Goal: Navigation & Orientation: Find specific page/section

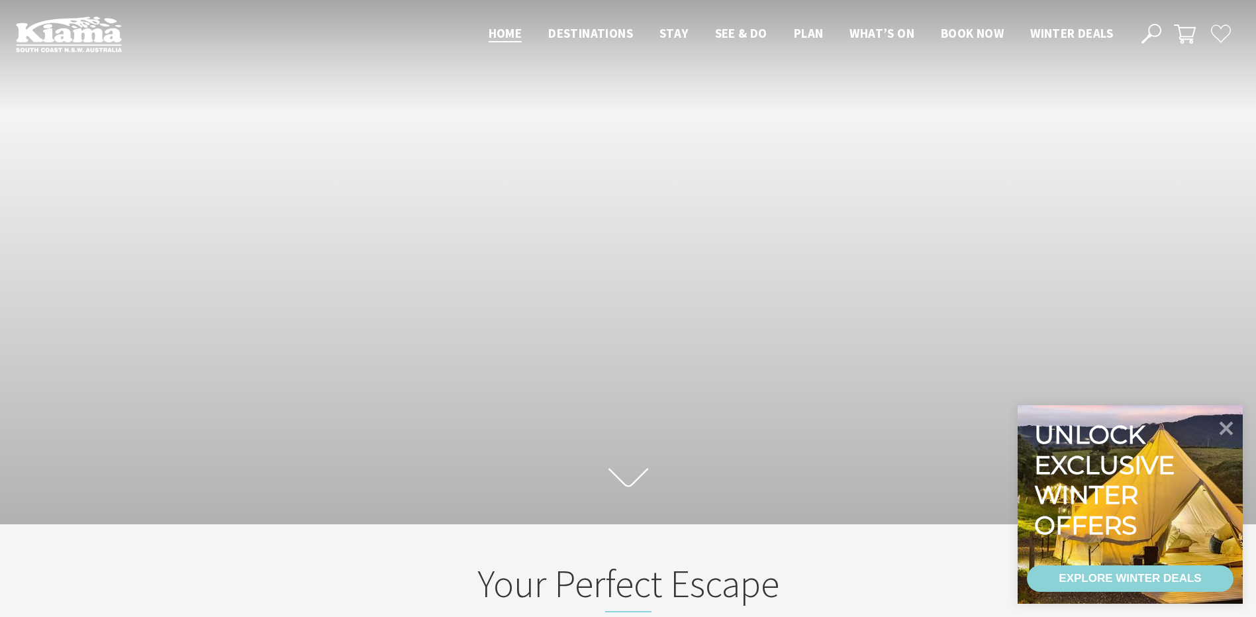
scroll to position [239, 1266]
click at [1223, 429] on icon at bounding box center [1227, 428] width 32 height 32
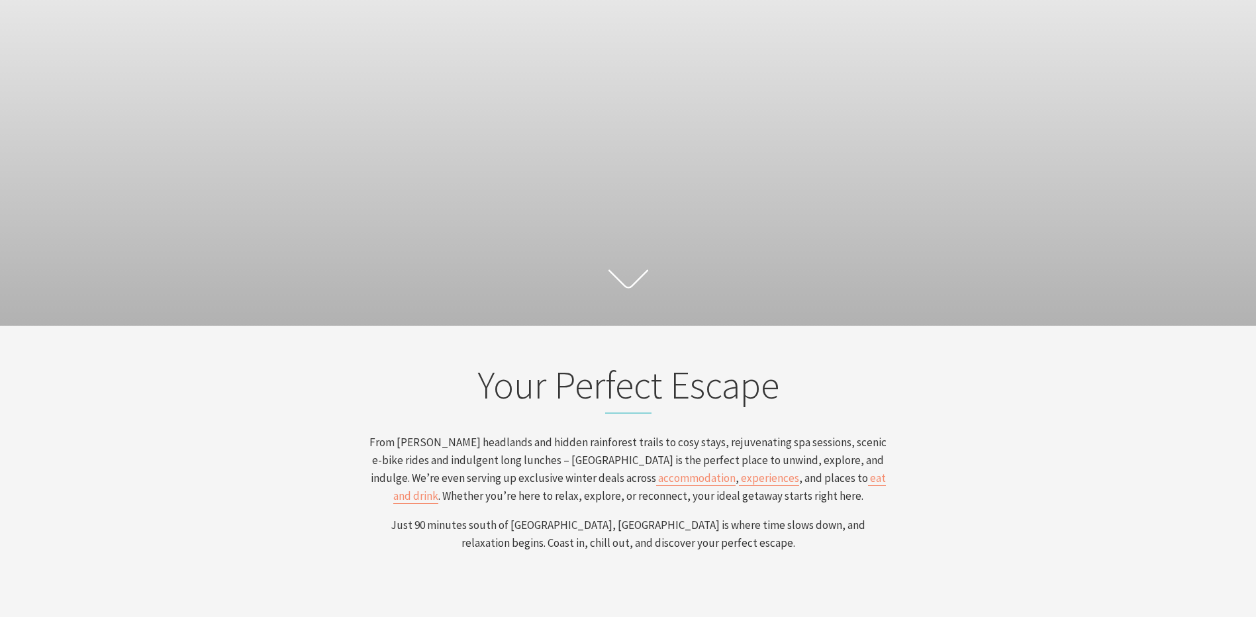
scroll to position [0, 0]
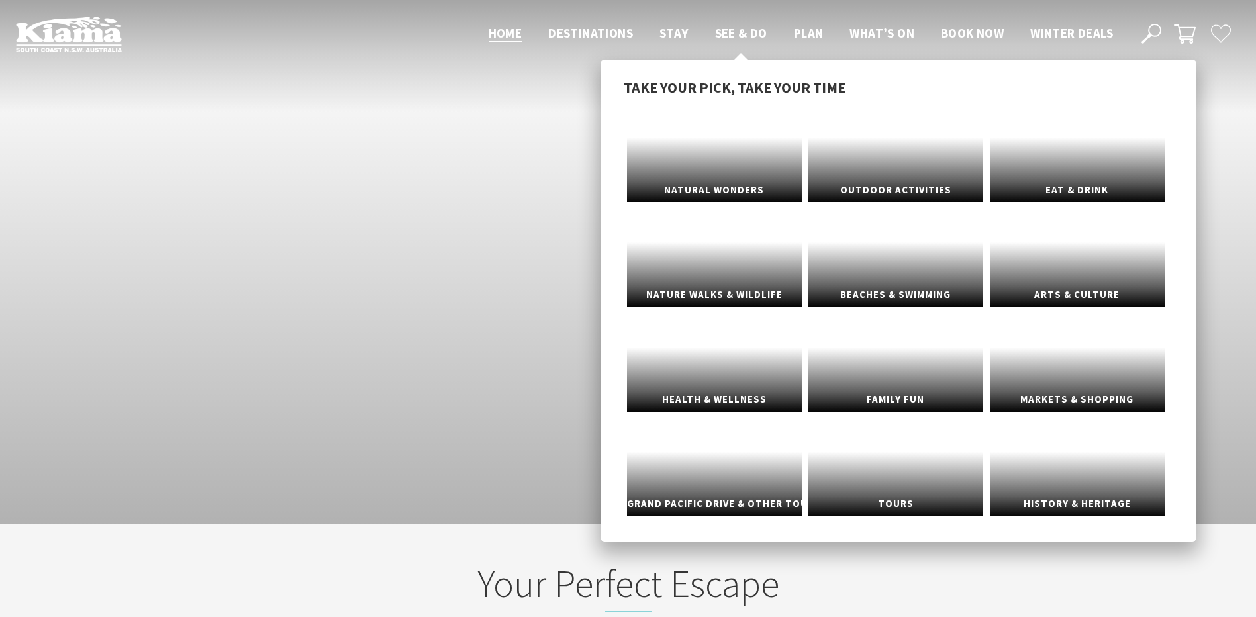
click at [737, 32] on span "See & Do" at bounding box center [741, 33] width 52 height 16
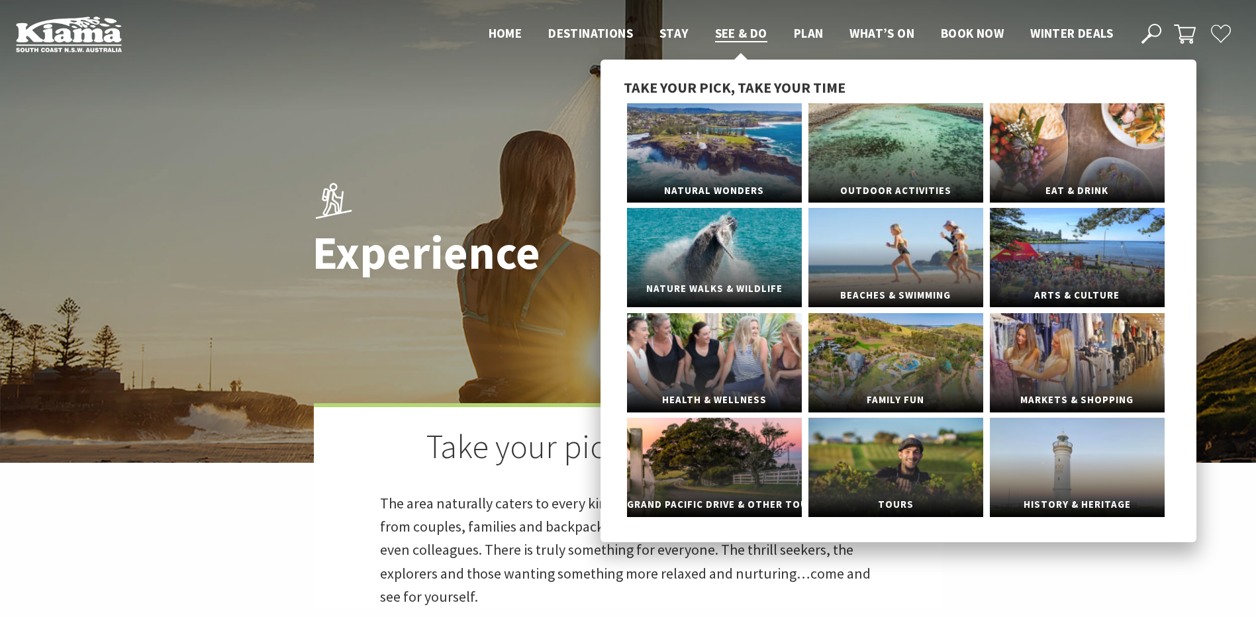
click at [683, 283] on span "Nature Walks & Wildlife" at bounding box center [714, 289] width 175 height 25
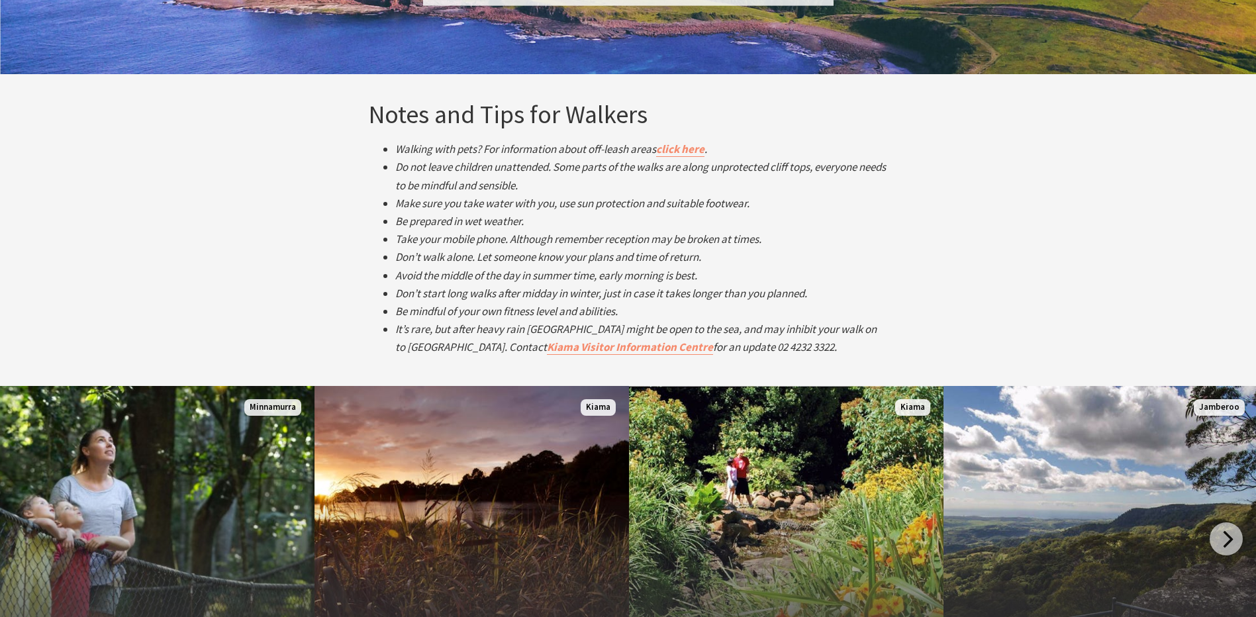
scroll to position [2384, 0]
